Goal: Task Accomplishment & Management: Find specific page/section

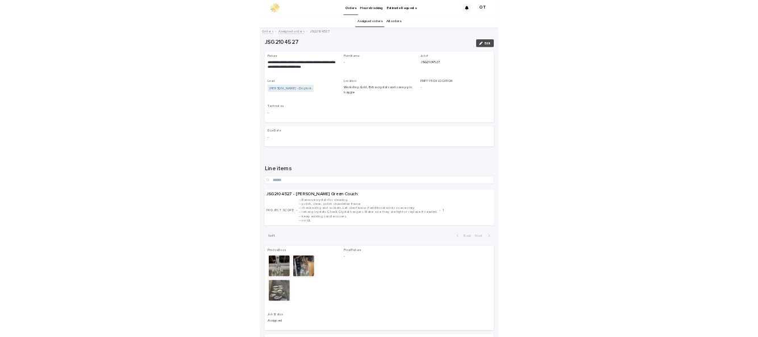
scroll to position [36, 0]
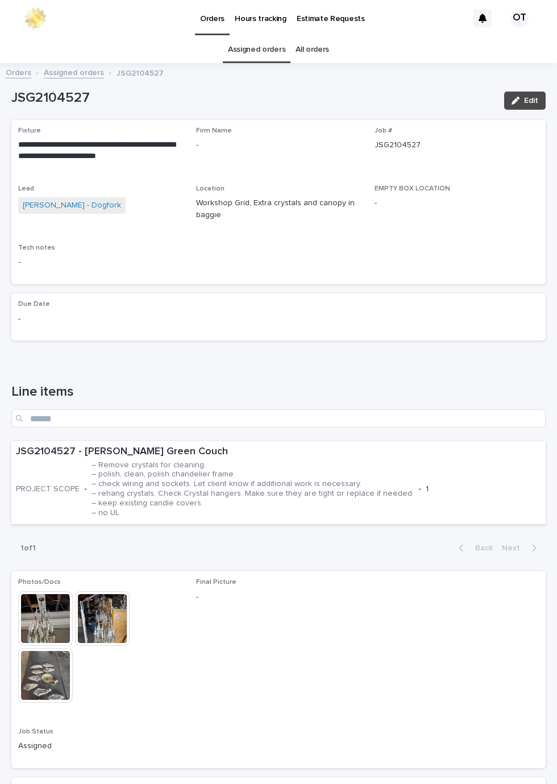
click at [60, 595] on img at bounding box center [45, 618] width 55 height 55
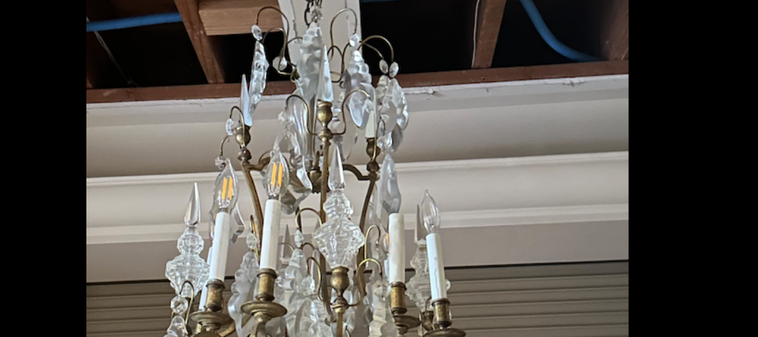
scroll to position [0, 0]
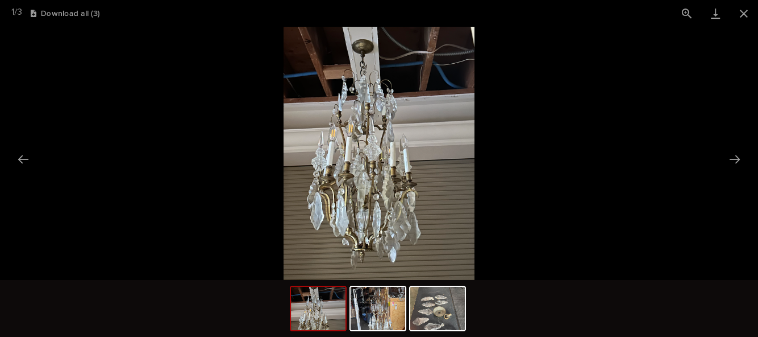
click at [557, 16] on link "Download" at bounding box center [716, 13] width 28 height 27
click at [557, 15] on button "Close gallery" at bounding box center [744, 13] width 28 height 27
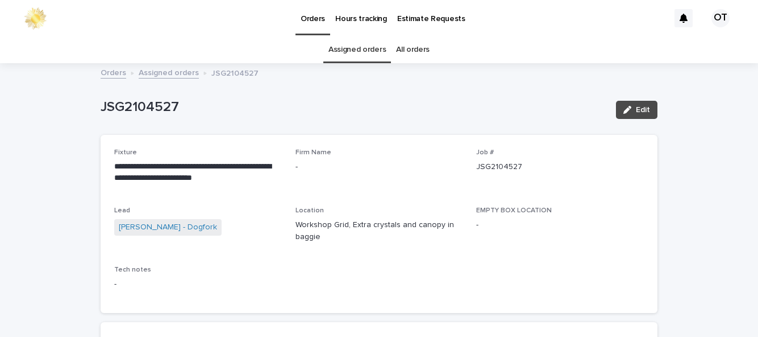
click at [367, 36] on link "Assigned orders" at bounding box center [357, 49] width 57 height 27
